Goal: Connect with others: Connect with other users

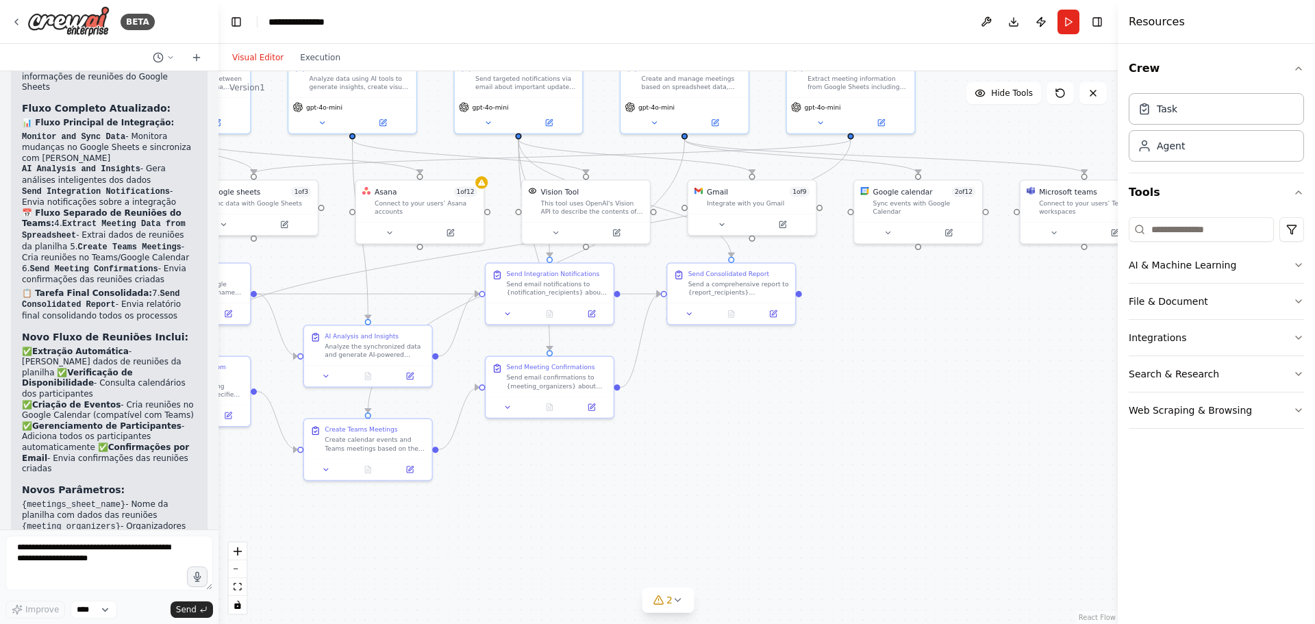
drag, startPoint x: 924, startPoint y: 492, endPoint x: 779, endPoint y: 394, distance: 175.1
click at [779, 394] on div ".deletable-edge-delete-btn { width: 20px; height: 20px; border: 0px solid #ffff…" at bounding box center [667, 347] width 899 height 553
click at [446, 231] on icon at bounding box center [447, 228] width 6 height 6
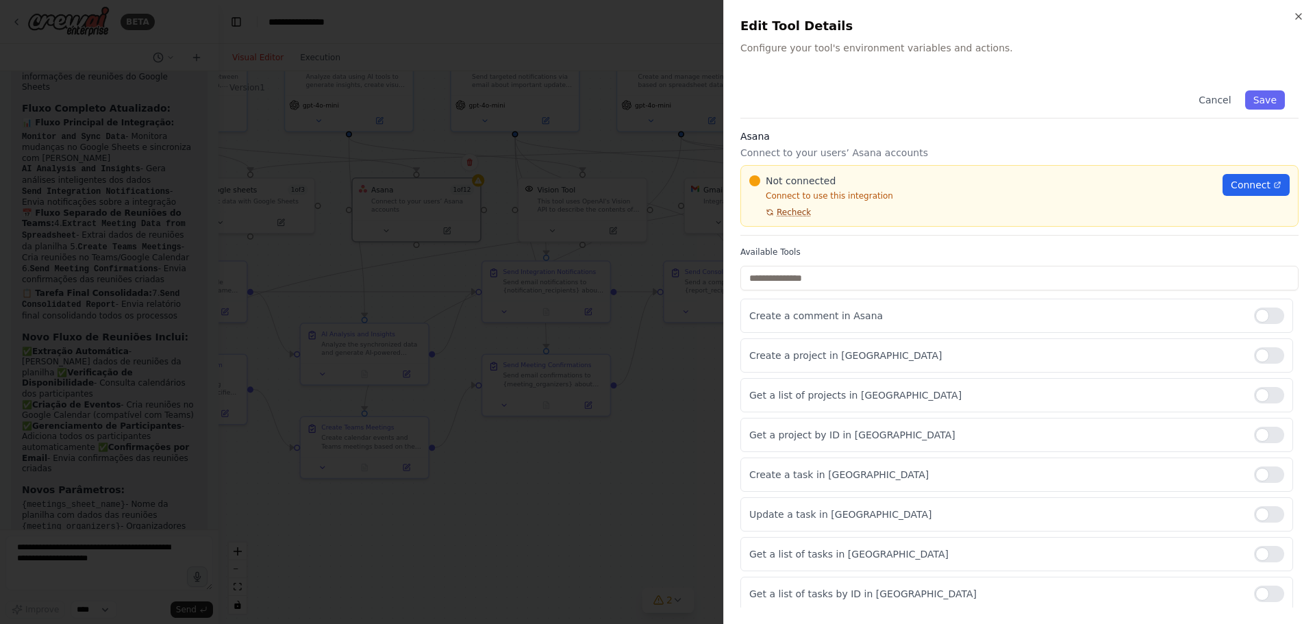
click at [786, 215] on span "Recheck" at bounding box center [794, 212] width 34 height 11
click at [1278, 182] on link "Connect" at bounding box center [1255, 185] width 67 height 22
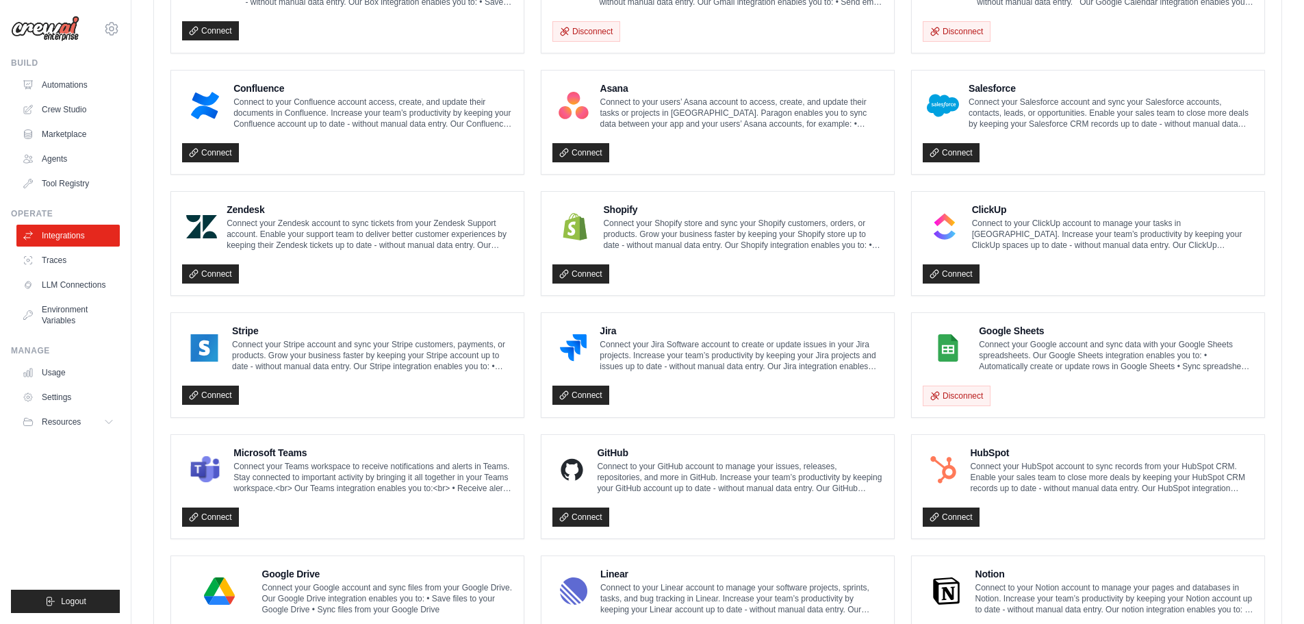
scroll to position [460, 0]
click at [588, 148] on link "Connect" at bounding box center [581, 153] width 57 height 19
click at [656, 118] on p "Connect to your users’ Asana account to access, create, and update their tasks …" at bounding box center [742, 113] width 283 height 33
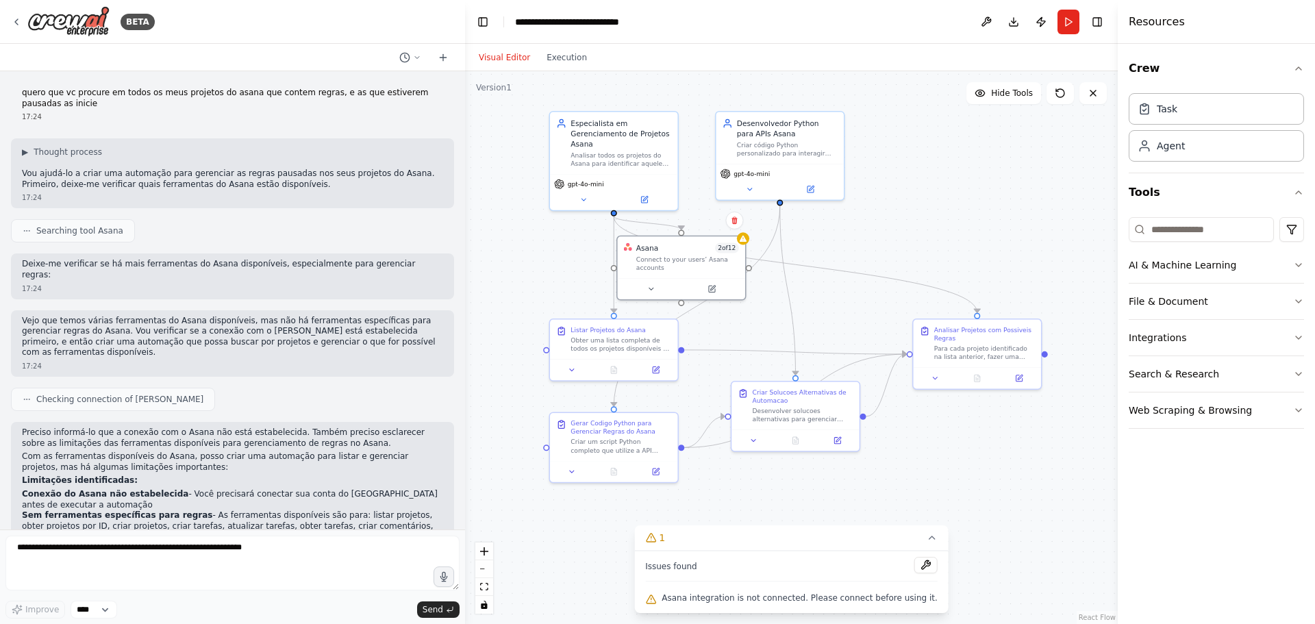
scroll to position [1795, 0]
